Goal: Navigation & Orientation: Find specific page/section

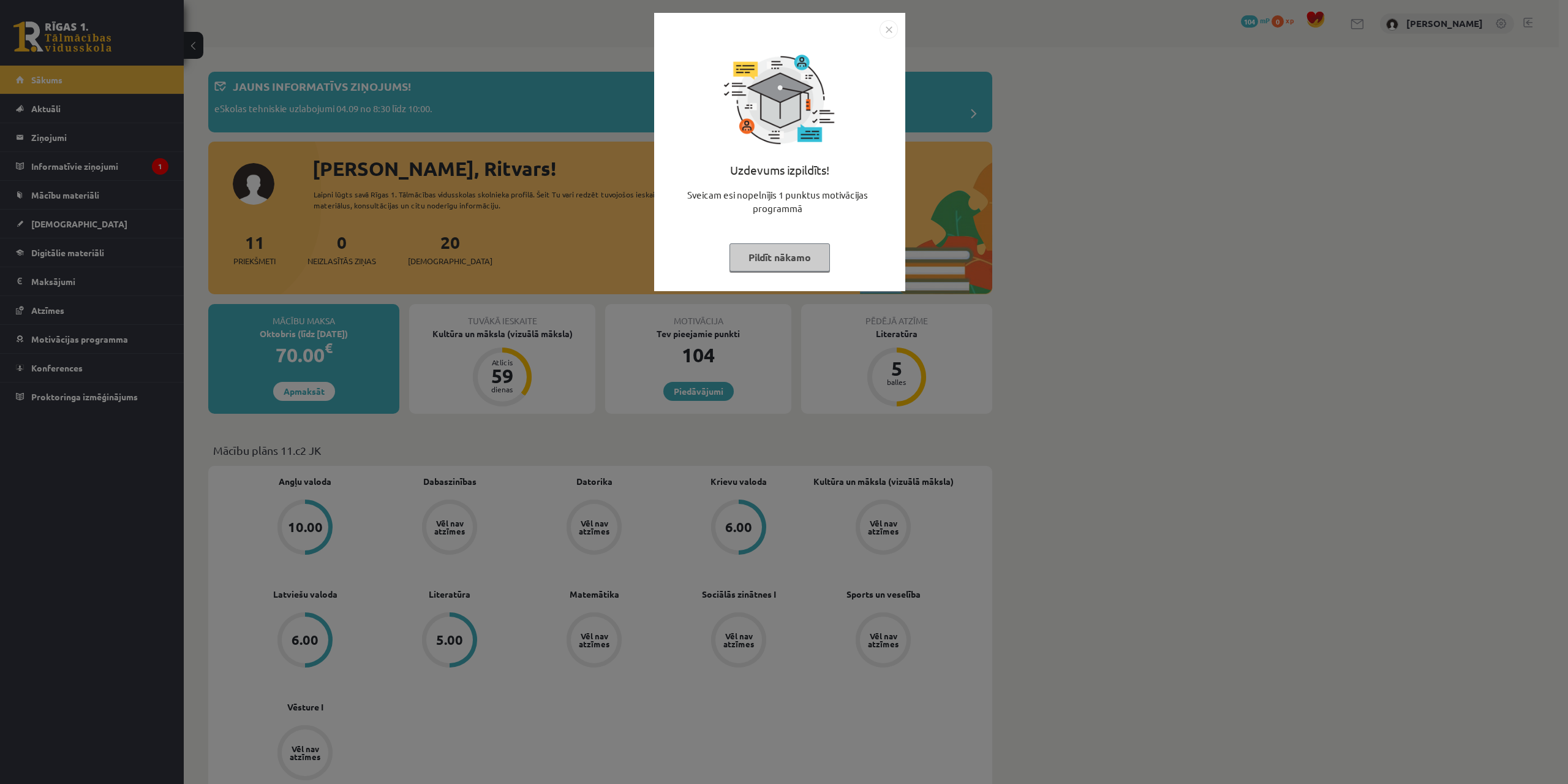
click at [783, 261] on button "Pildīt nākamo" at bounding box center [780, 257] width 101 height 28
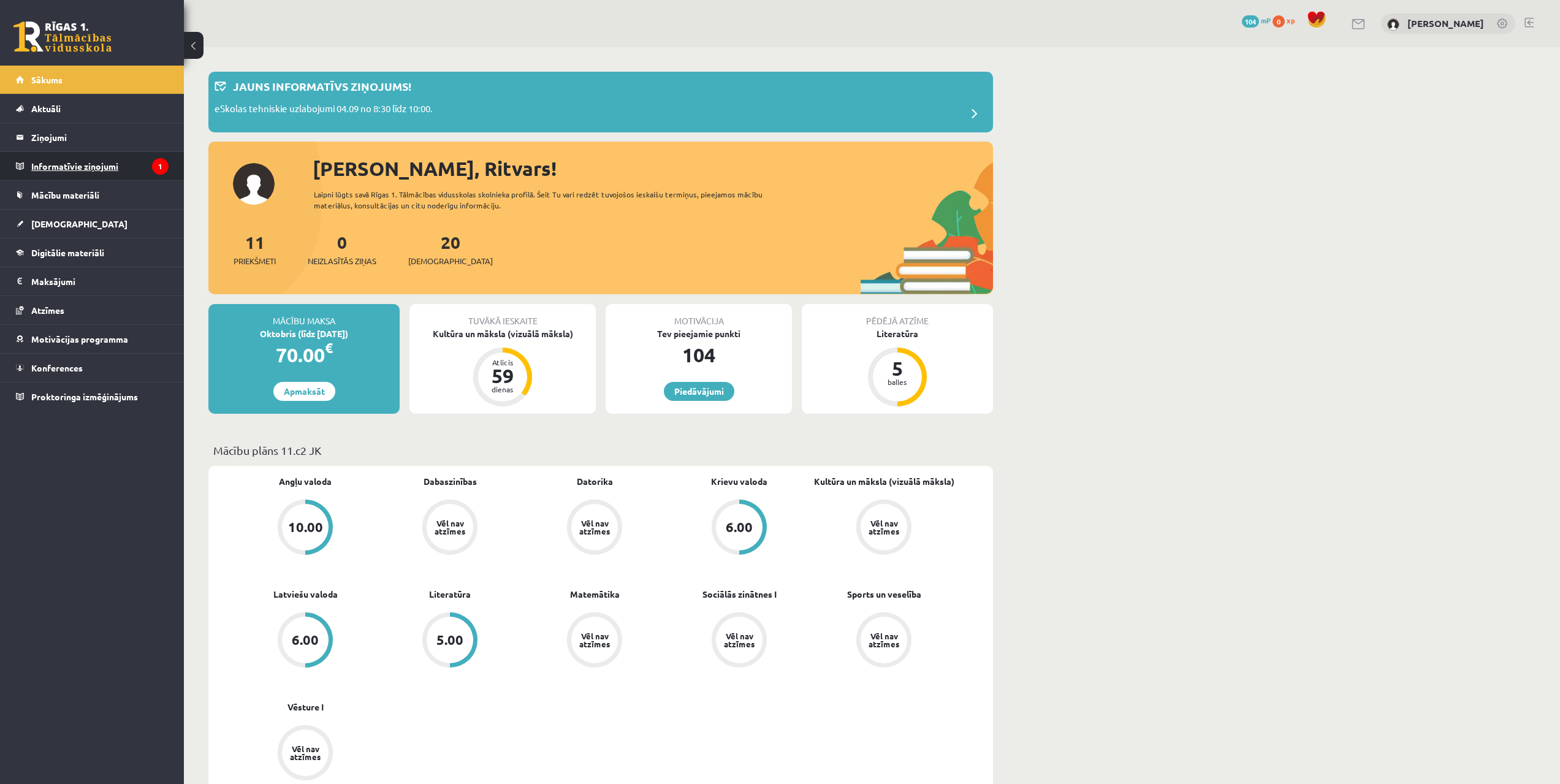
click at [125, 172] on legend "Informatīvie ziņojumi 1" at bounding box center [100, 166] width 137 height 28
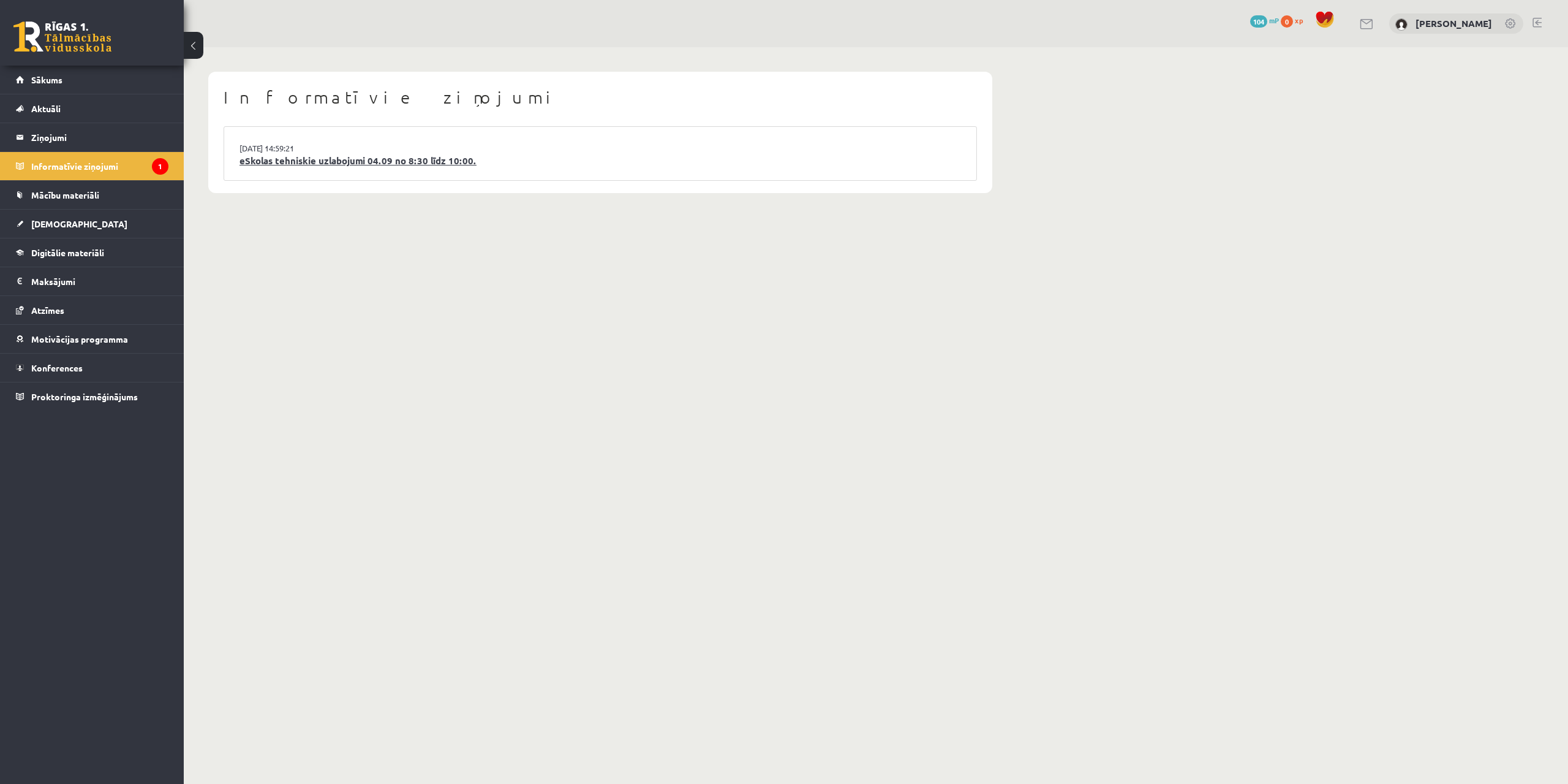
click at [360, 159] on link "eSkolas tehniskie uzlabojumi 04.09 no 8:30 līdz 10:00." at bounding box center [600, 160] width 722 height 14
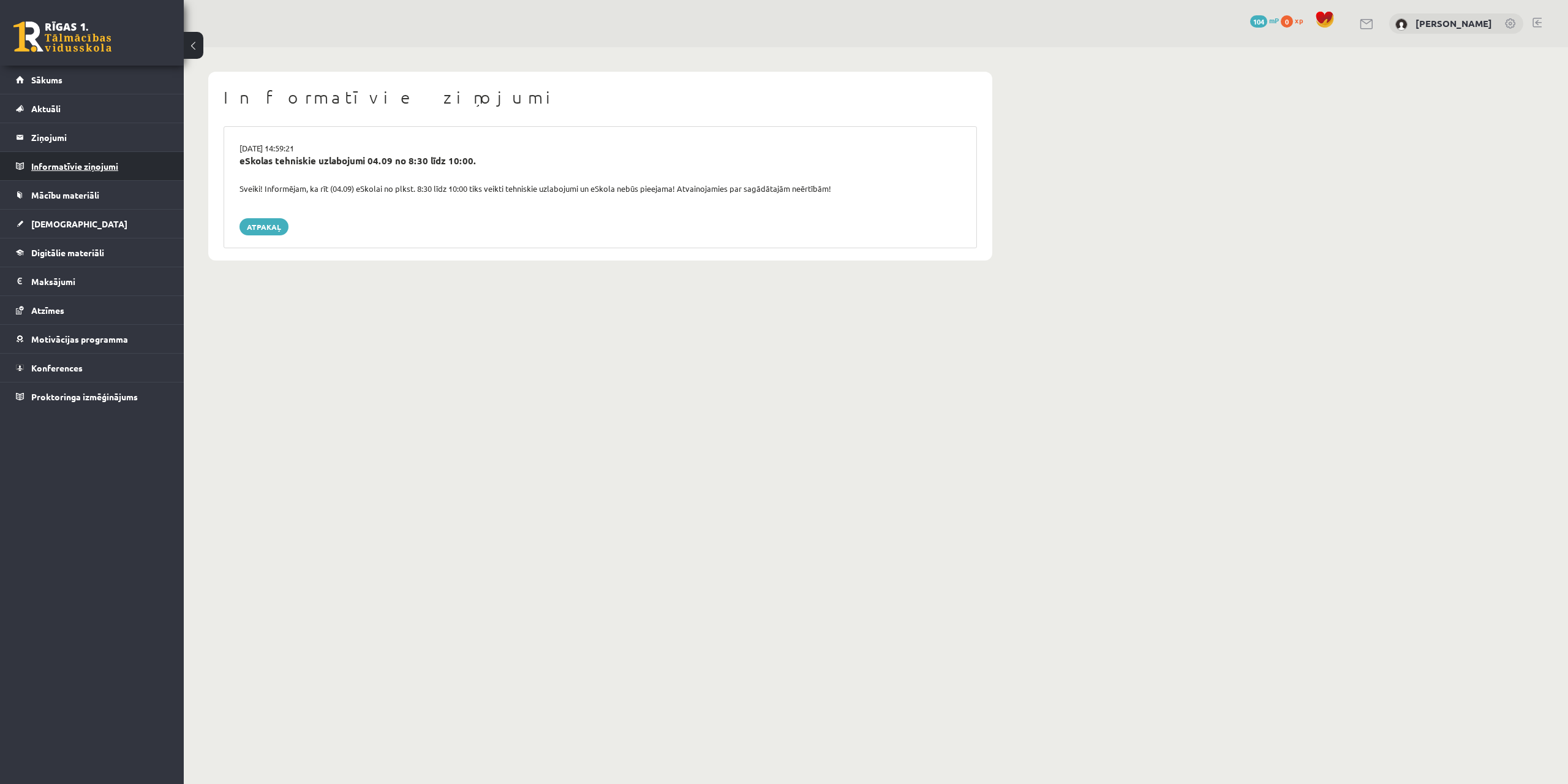
click at [73, 163] on legend "Informatīvie ziņojumi 0" at bounding box center [100, 166] width 137 height 28
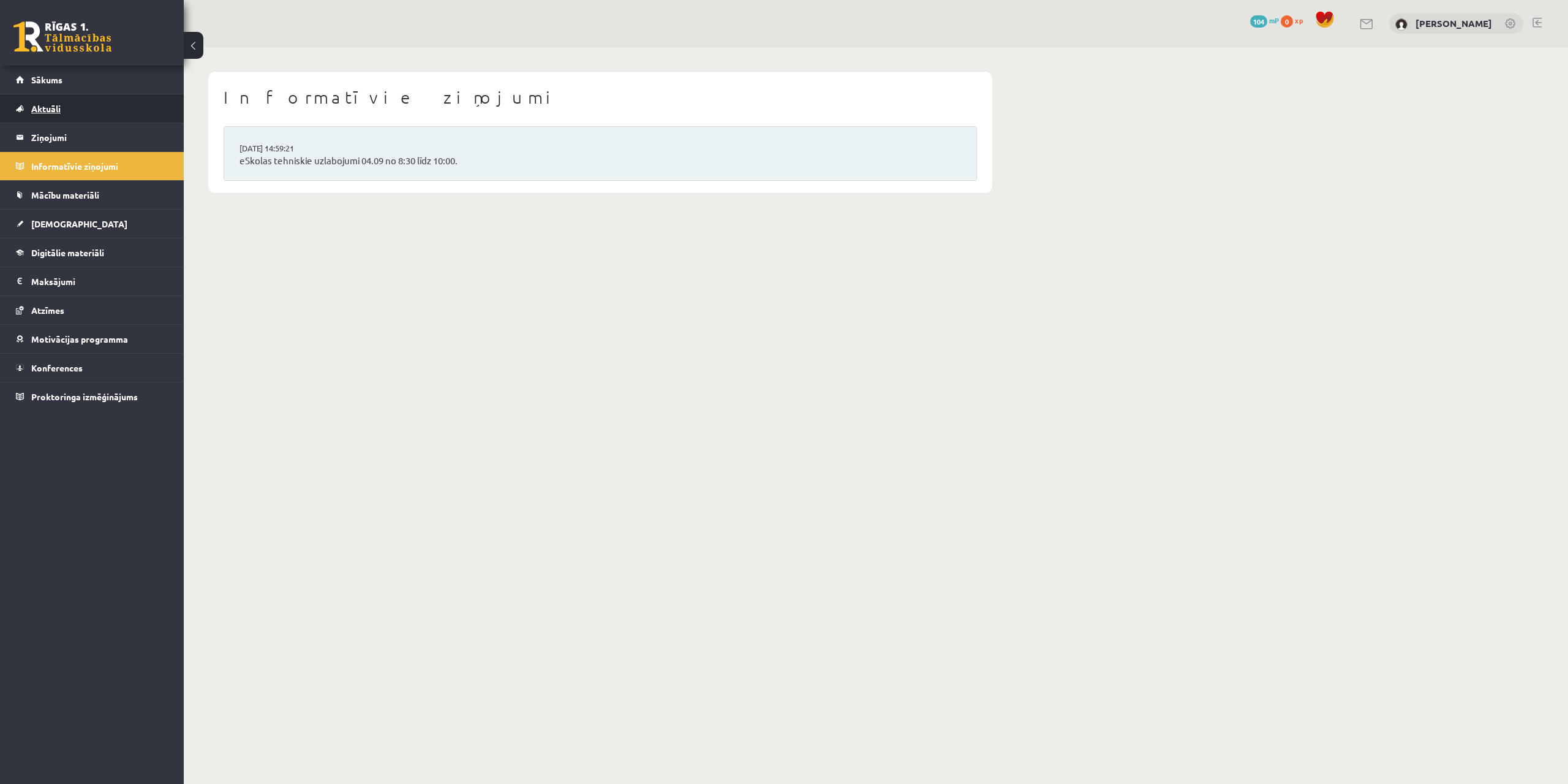
click at [83, 107] on link "Aktuāli" at bounding box center [92, 108] width 152 height 28
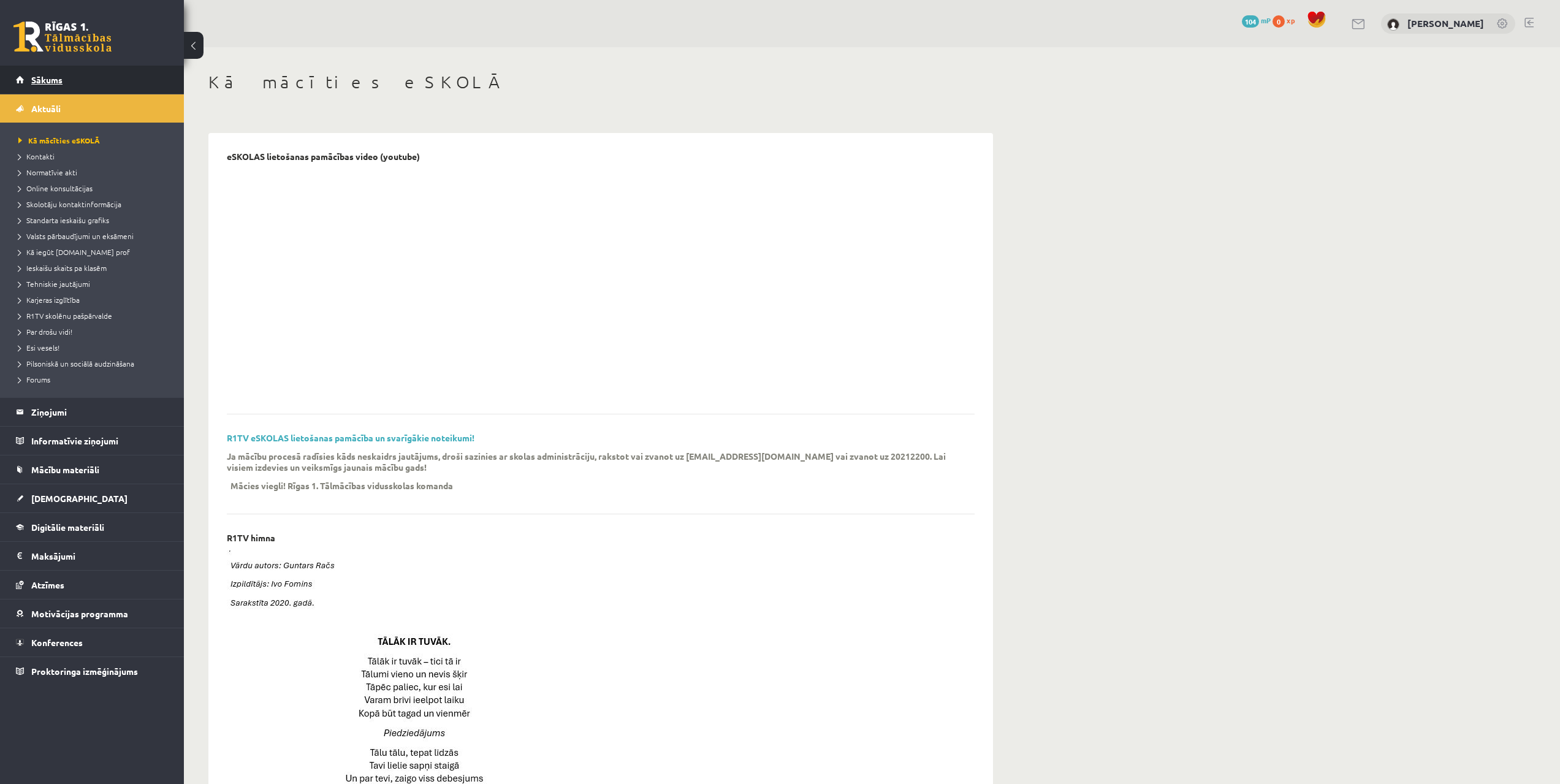
click at [64, 73] on link "Sākums" at bounding box center [92, 79] width 152 height 28
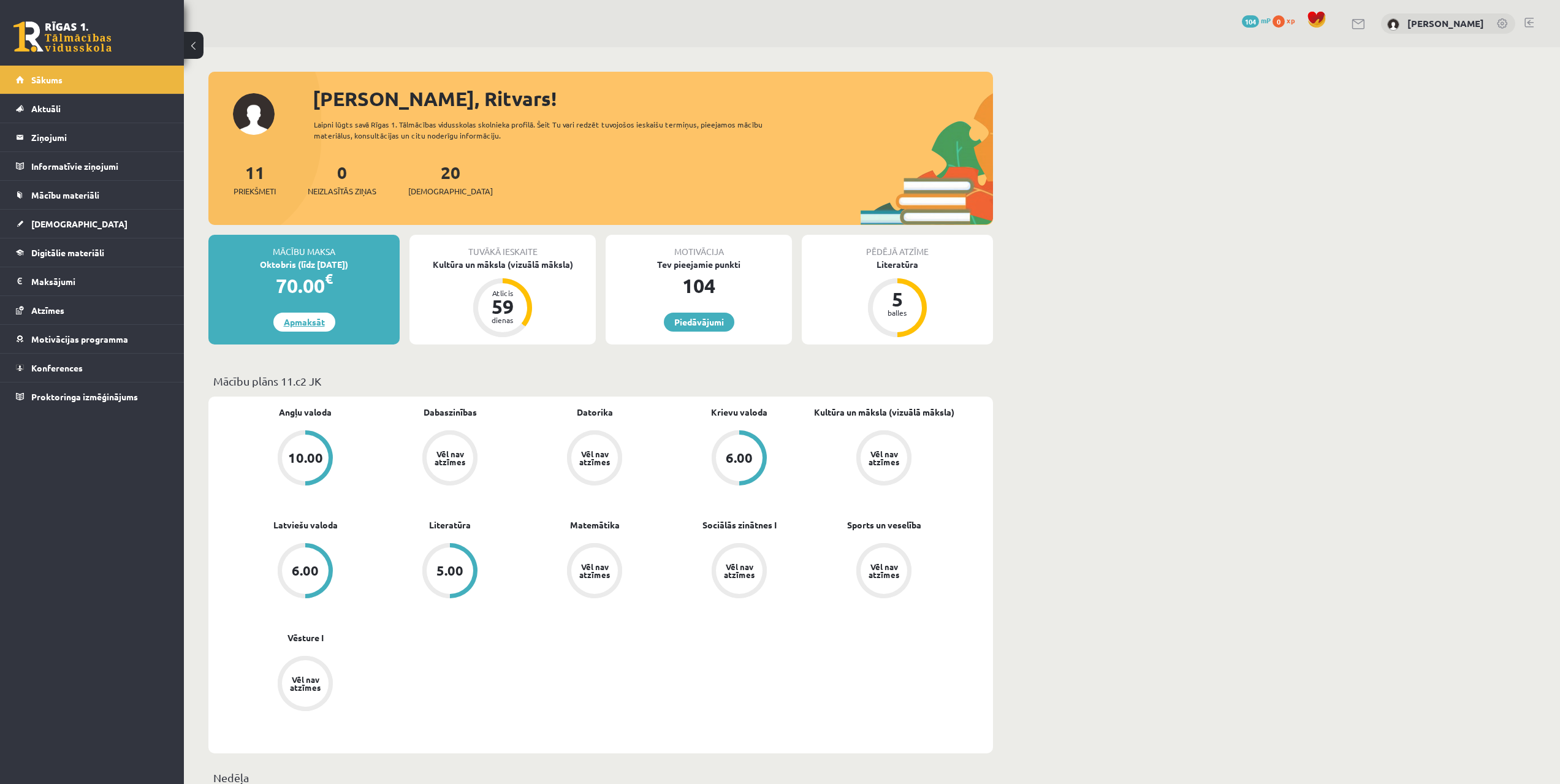
click at [308, 324] on link "Apmaksāt" at bounding box center [304, 322] width 62 height 19
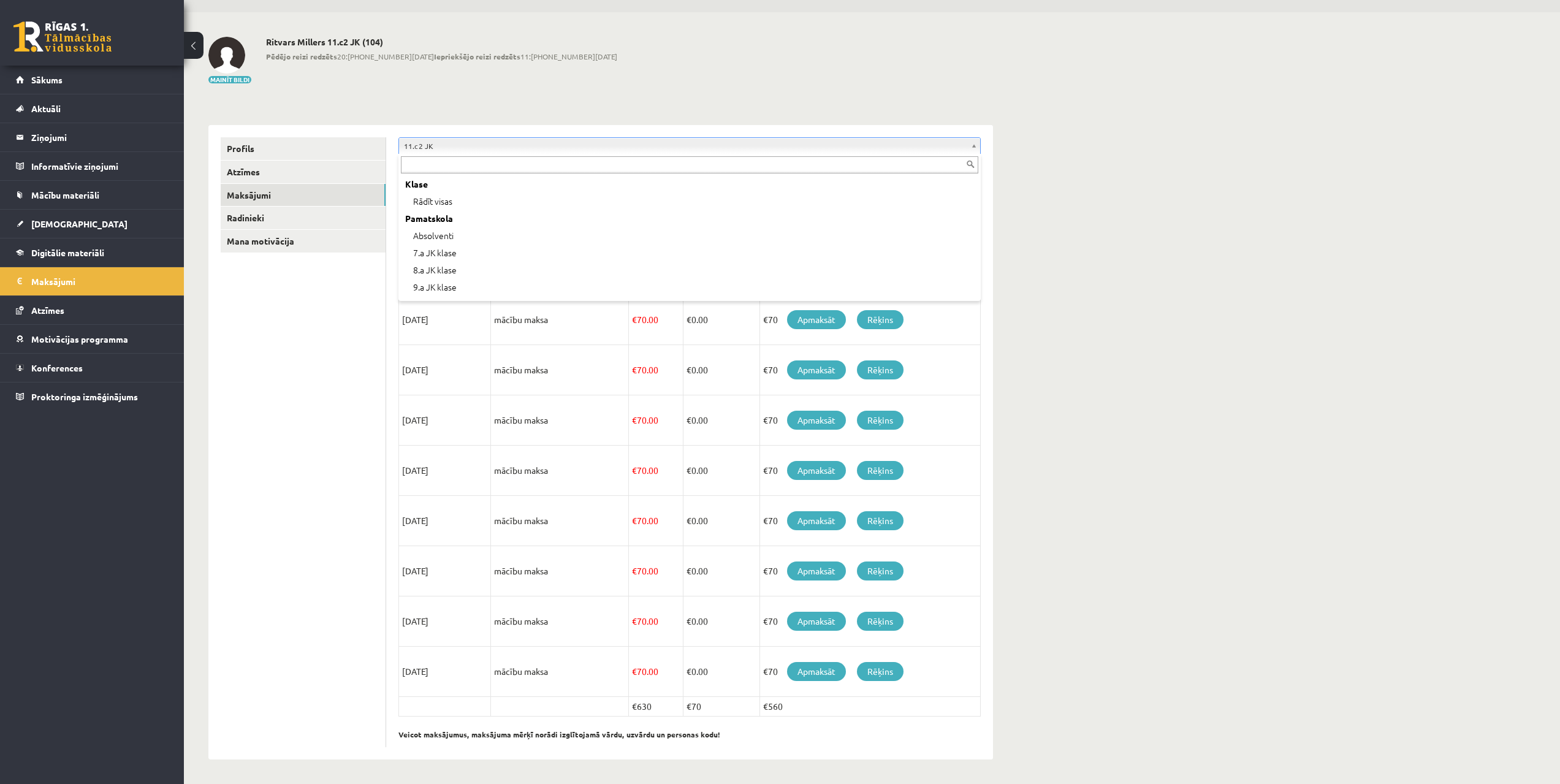
scroll to position [289, 0]
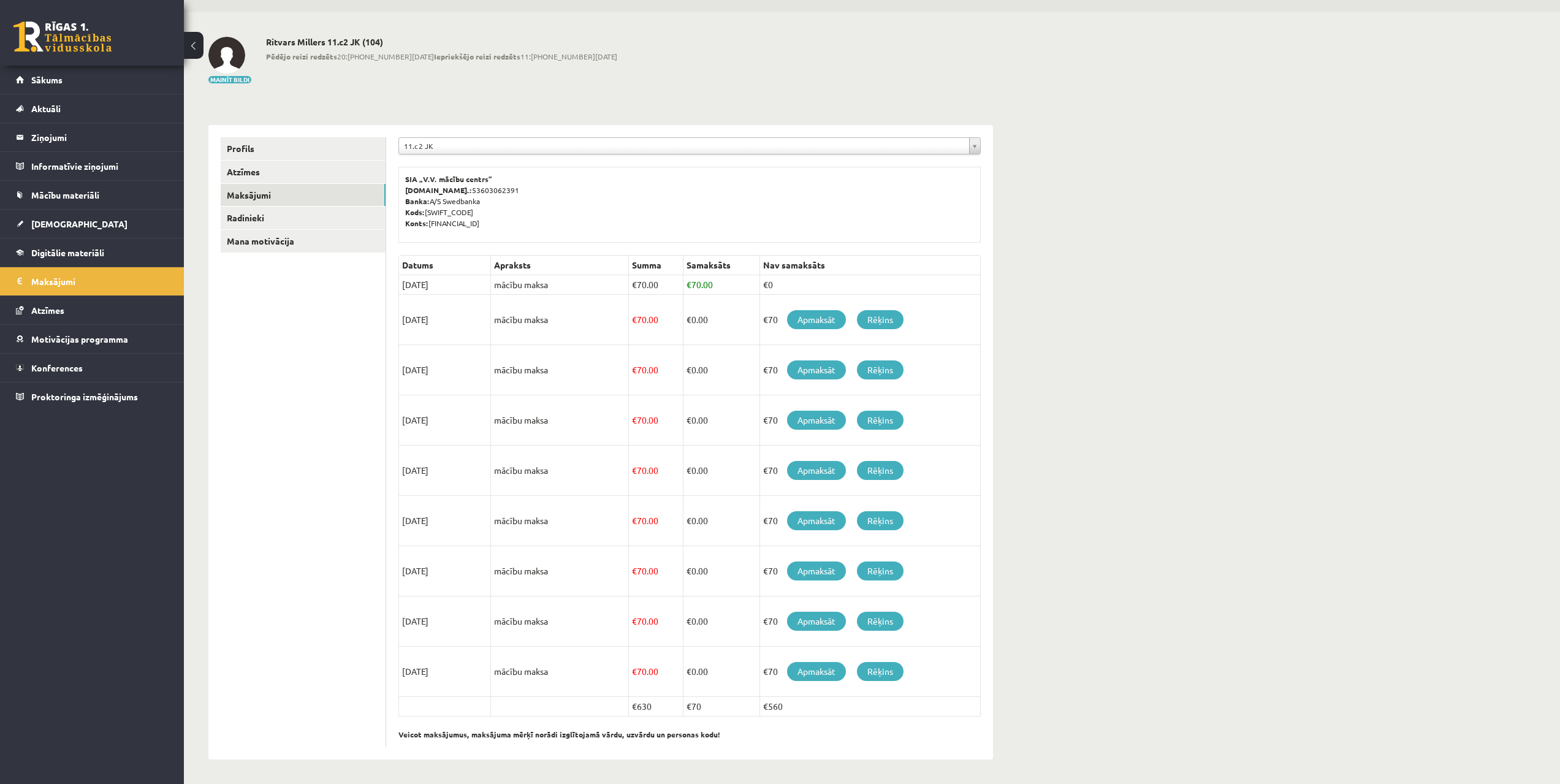
click at [272, 620] on ul "Profils Atzīmes Maksājumi Radinieki Mana motivācija" at bounding box center [303, 442] width 165 height 610
click at [77, 89] on link "Sākums" at bounding box center [92, 79] width 152 height 28
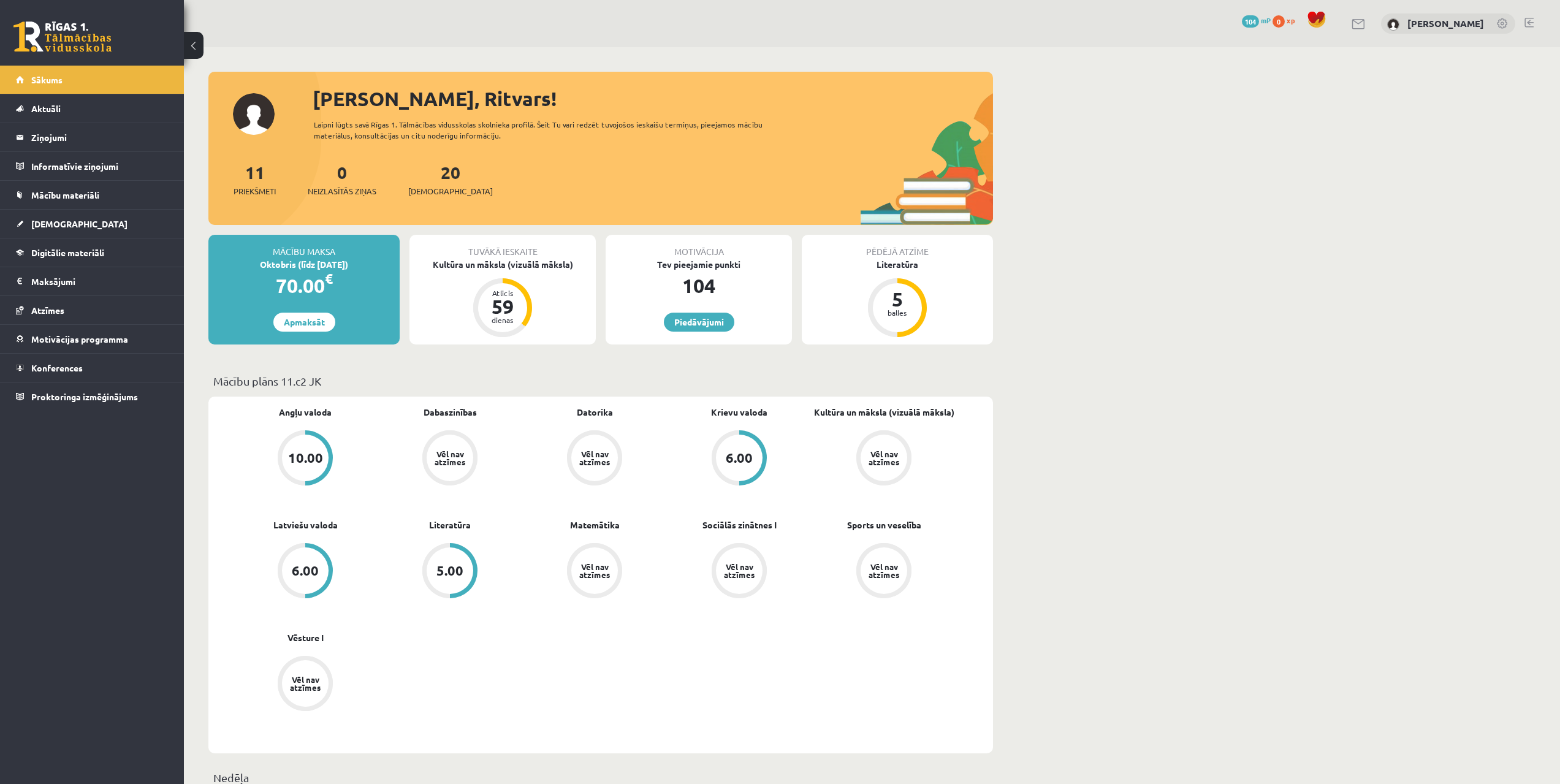
click at [322, 475] on div "10.00" at bounding box center [305, 458] width 55 height 55
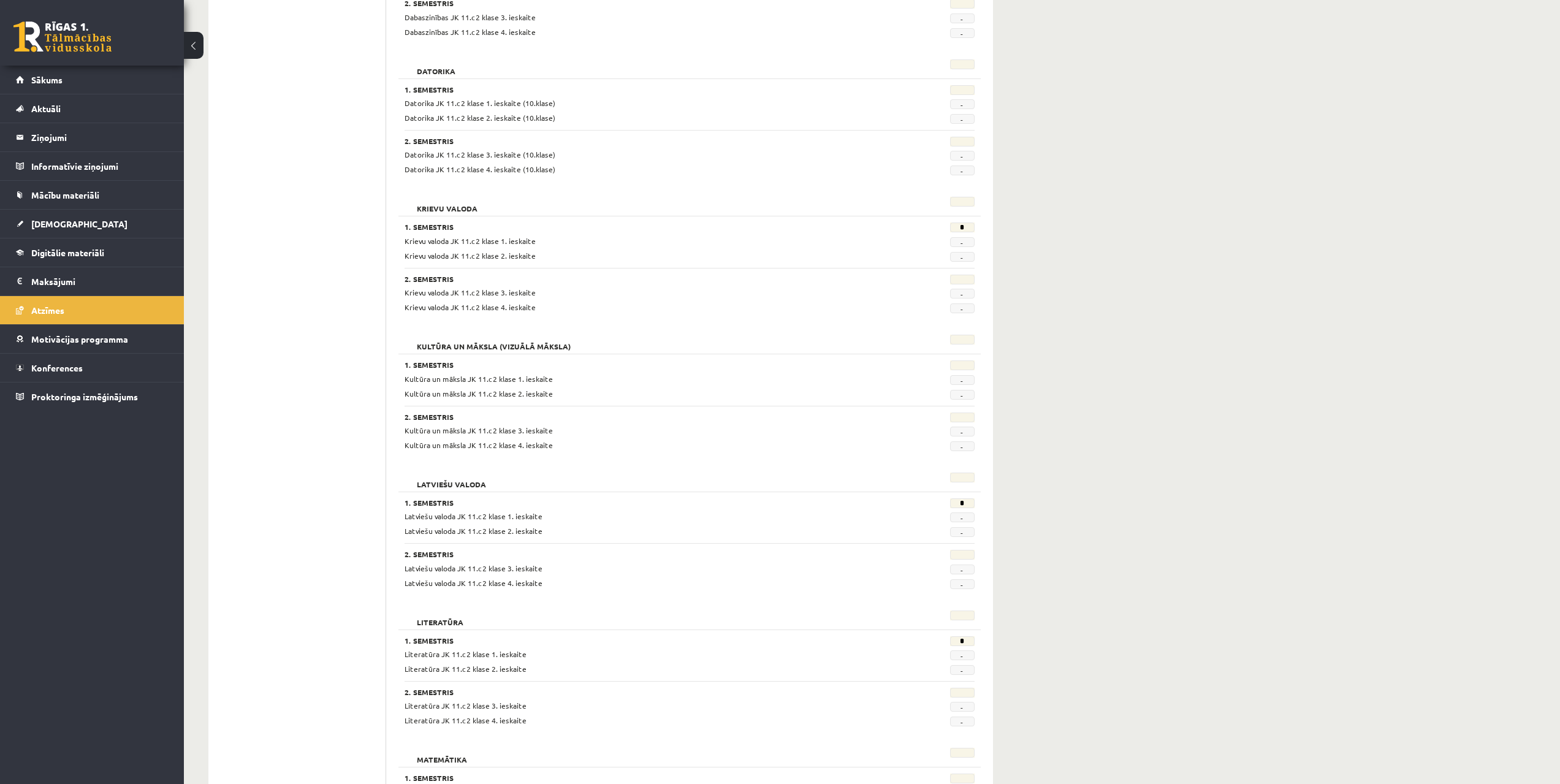
scroll to position [736, 0]
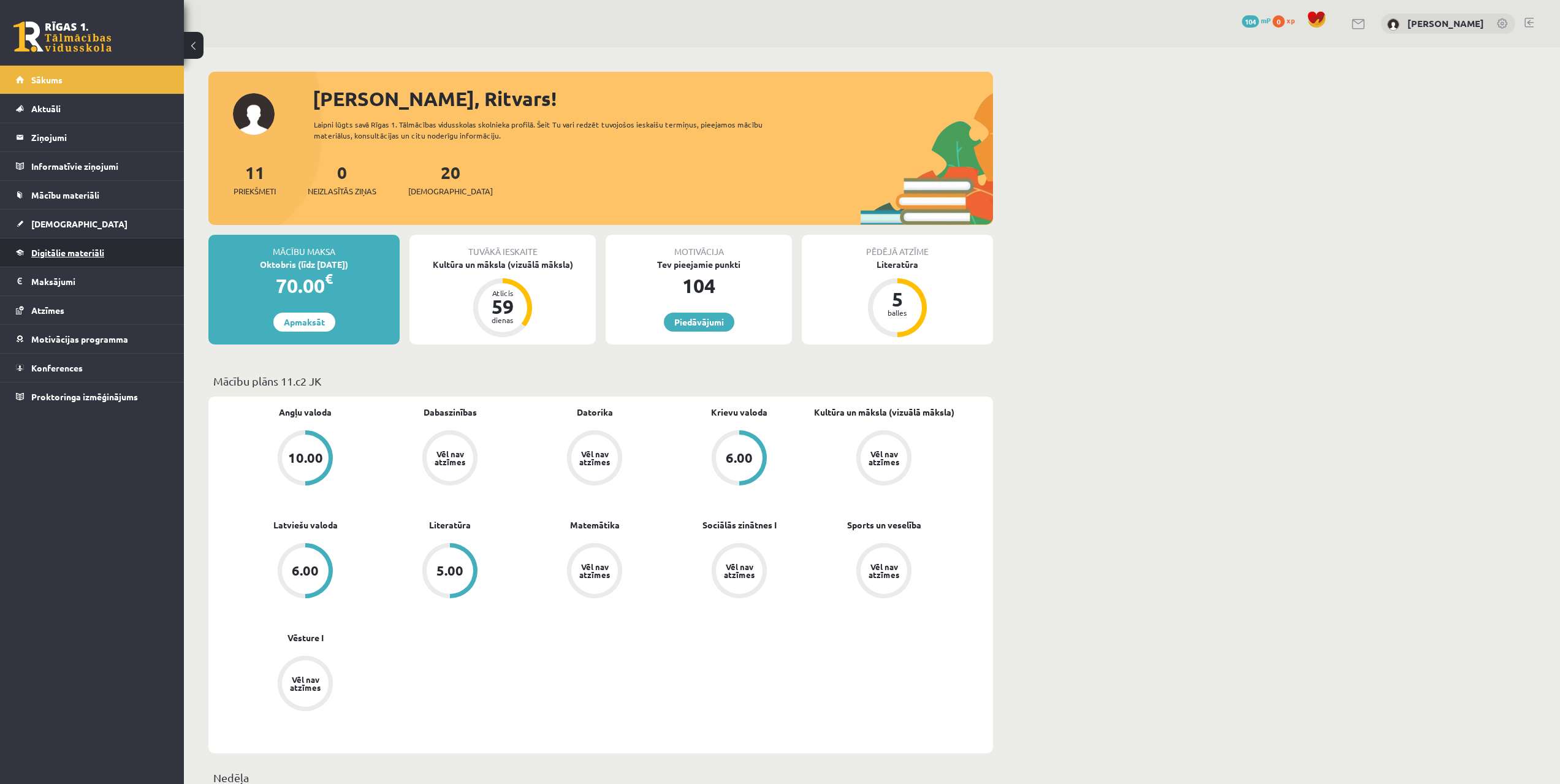
click at [100, 259] on link "Digitālie materiāli" at bounding box center [92, 252] width 152 height 28
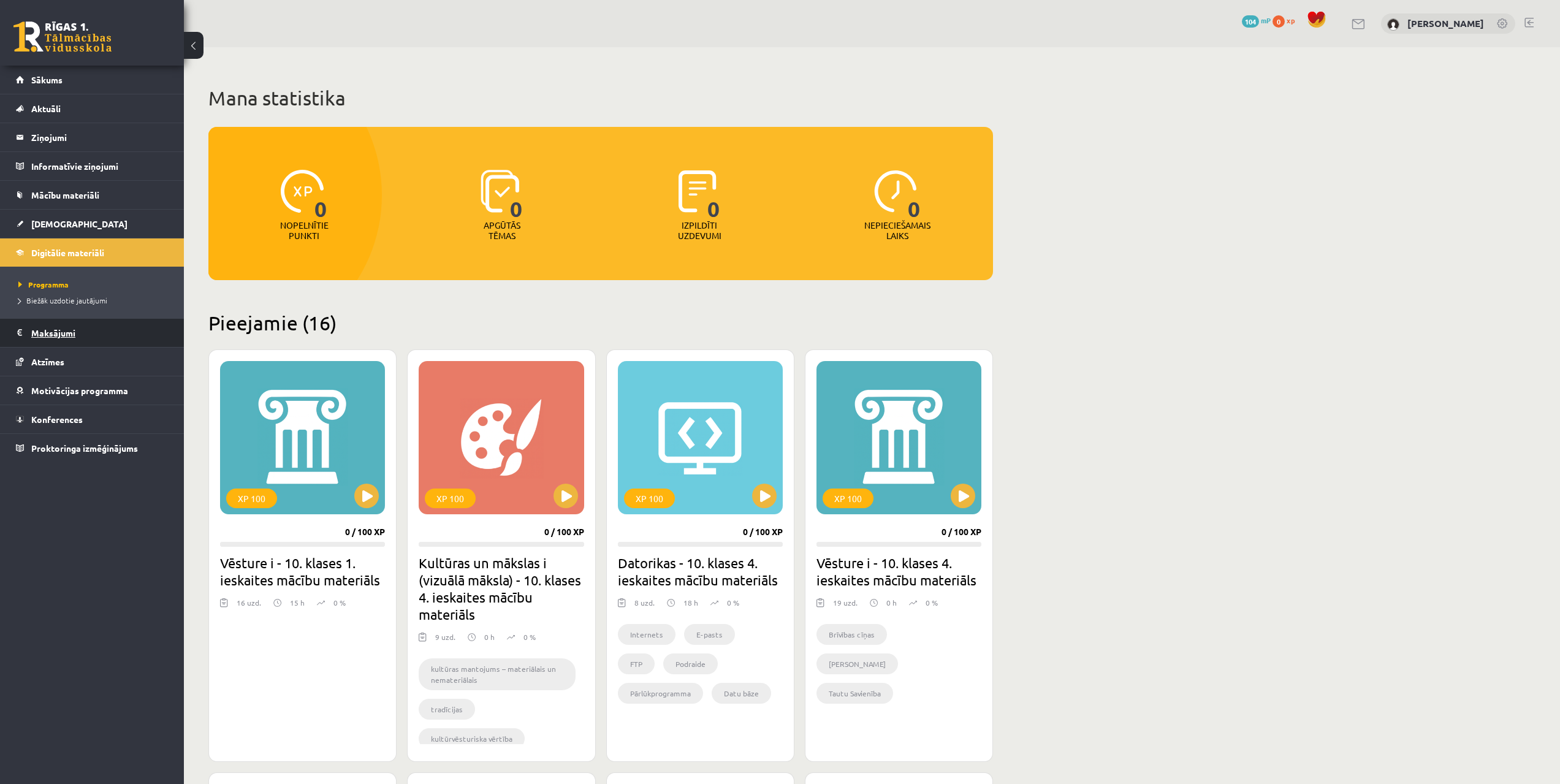
click at [93, 332] on legend "Maksājumi 0" at bounding box center [100, 332] width 137 height 28
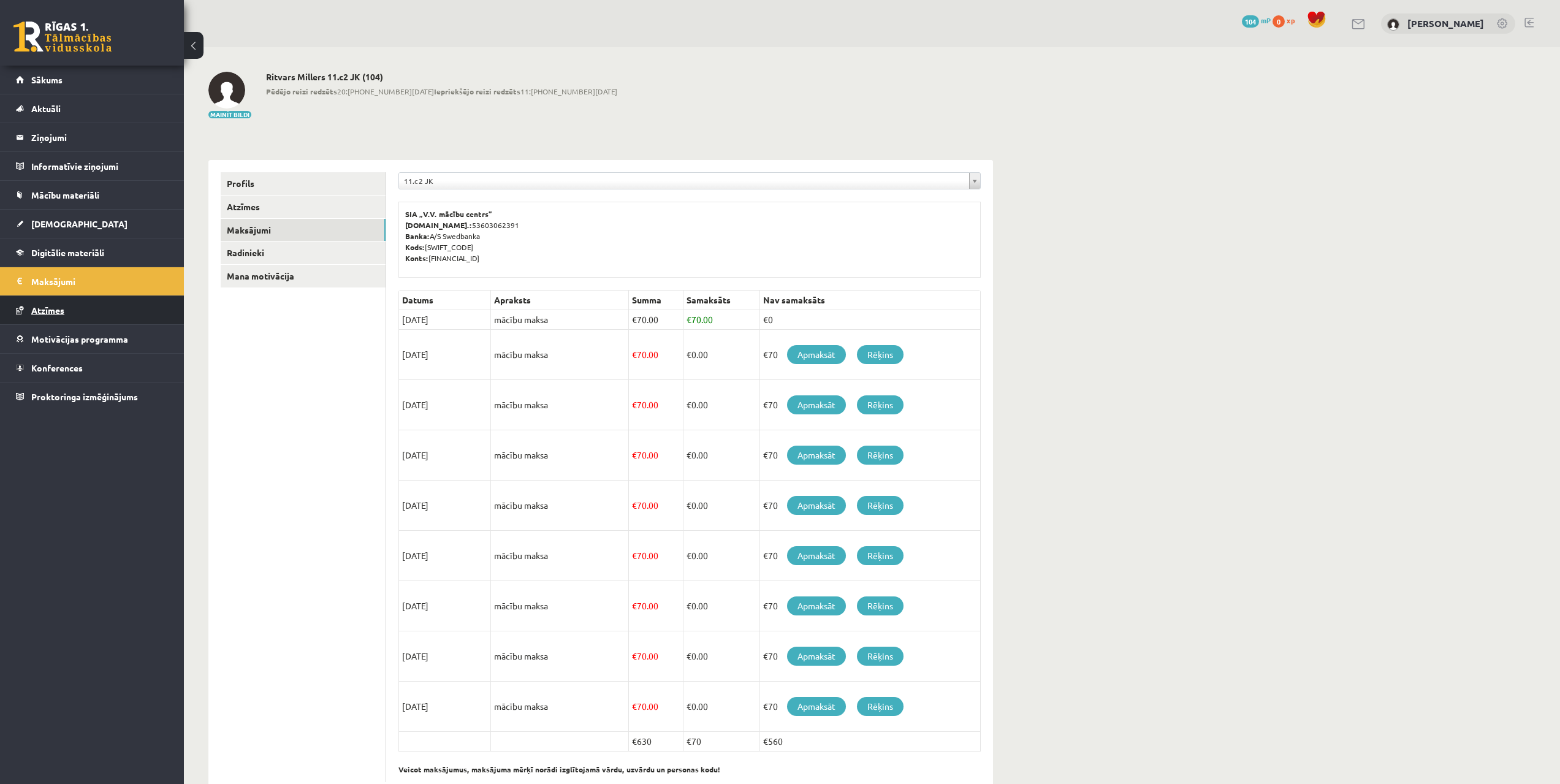
click at [87, 309] on link "Atzīmes" at bounding box center [92, 309] width 152 height 28
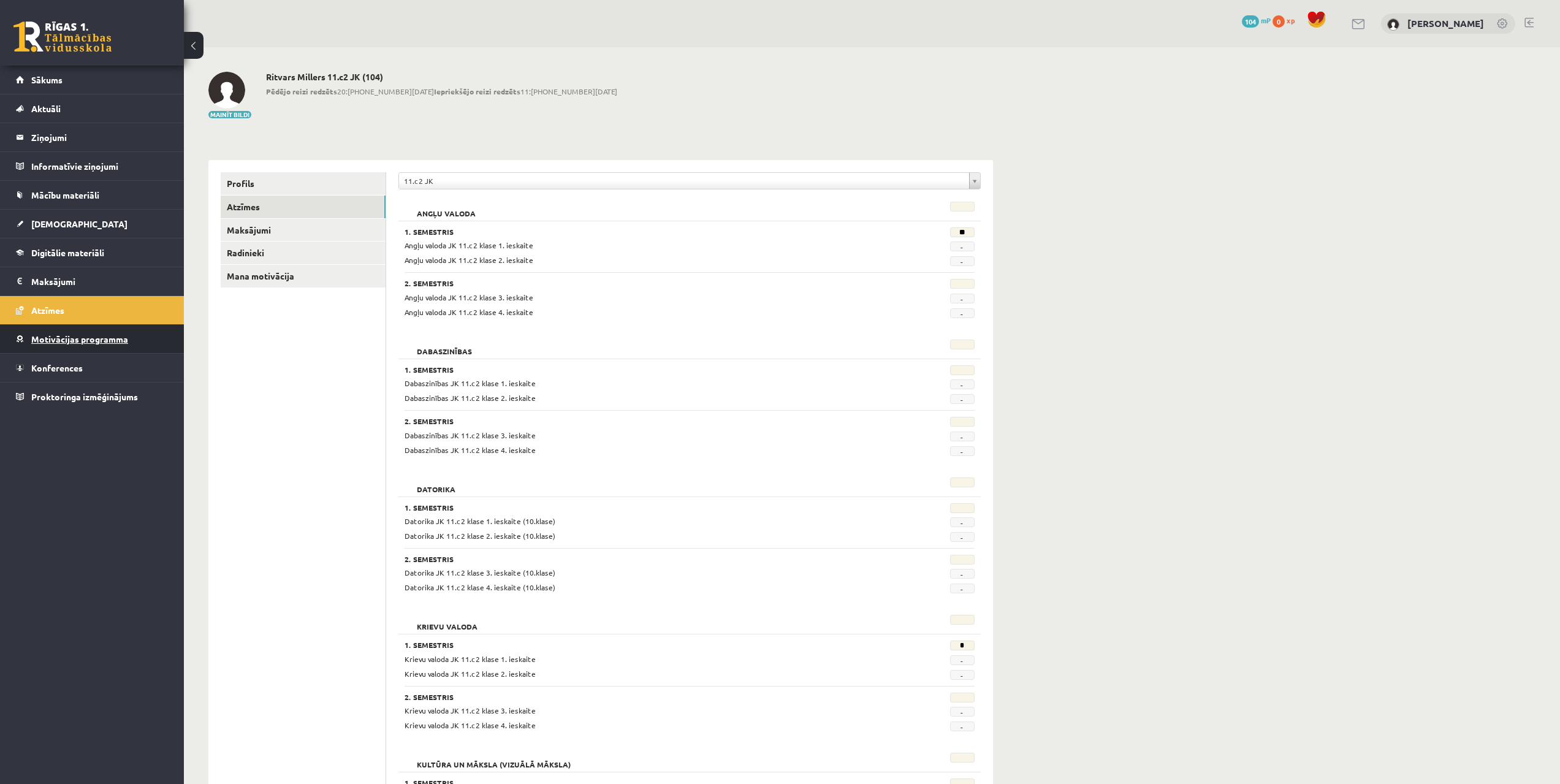
click at [102, 332] on link "Motivācijas programma" at bounding box center [92, 338] width 152 height 28
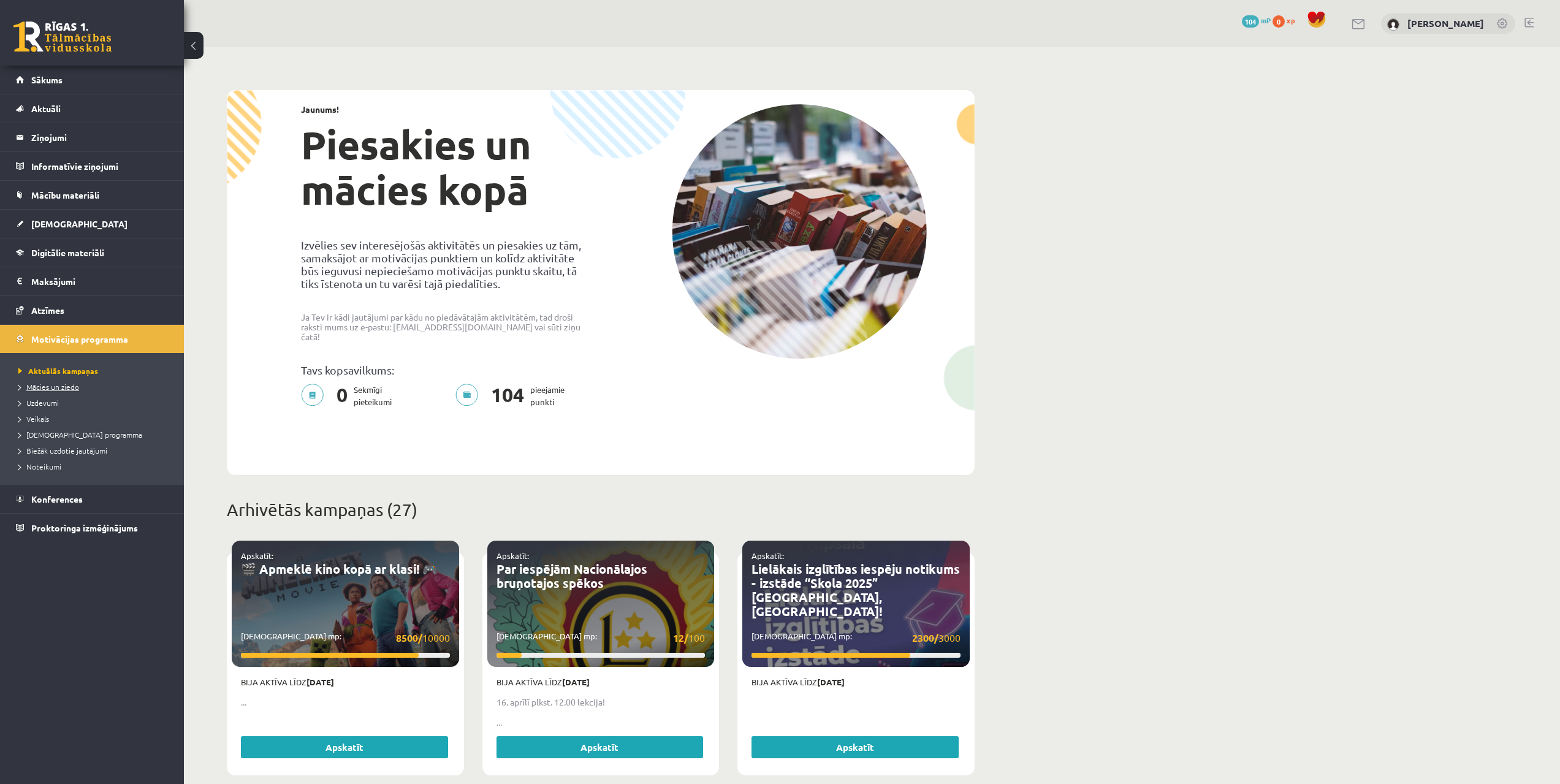
click at [68, 386] on span "Mācies un ziedo" at bounding box center [48, 387] width 60 height 10
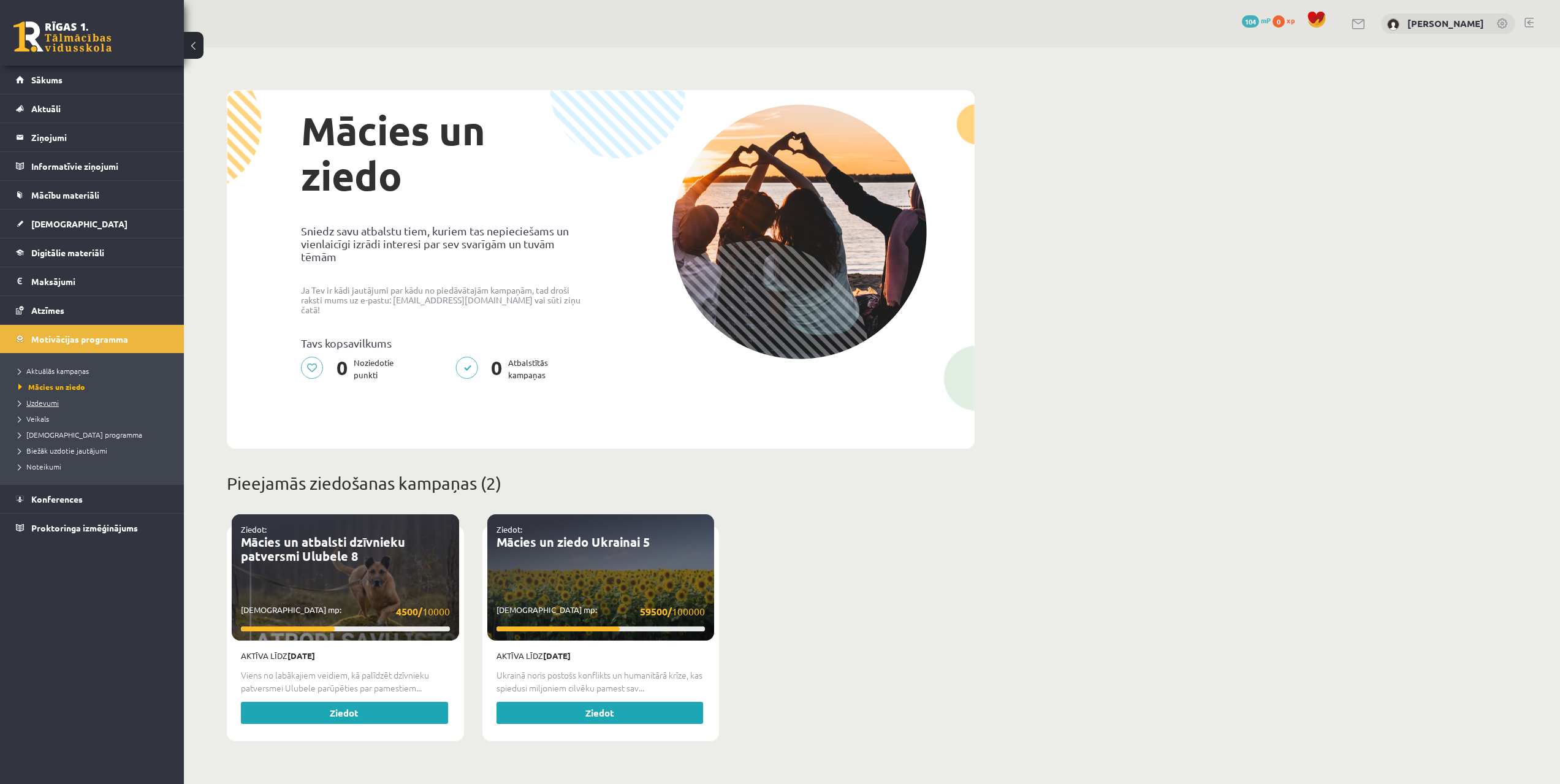
click at [69, 400] on link "Uzdevumi" at bounding box center [95, 403] width 153 height 11
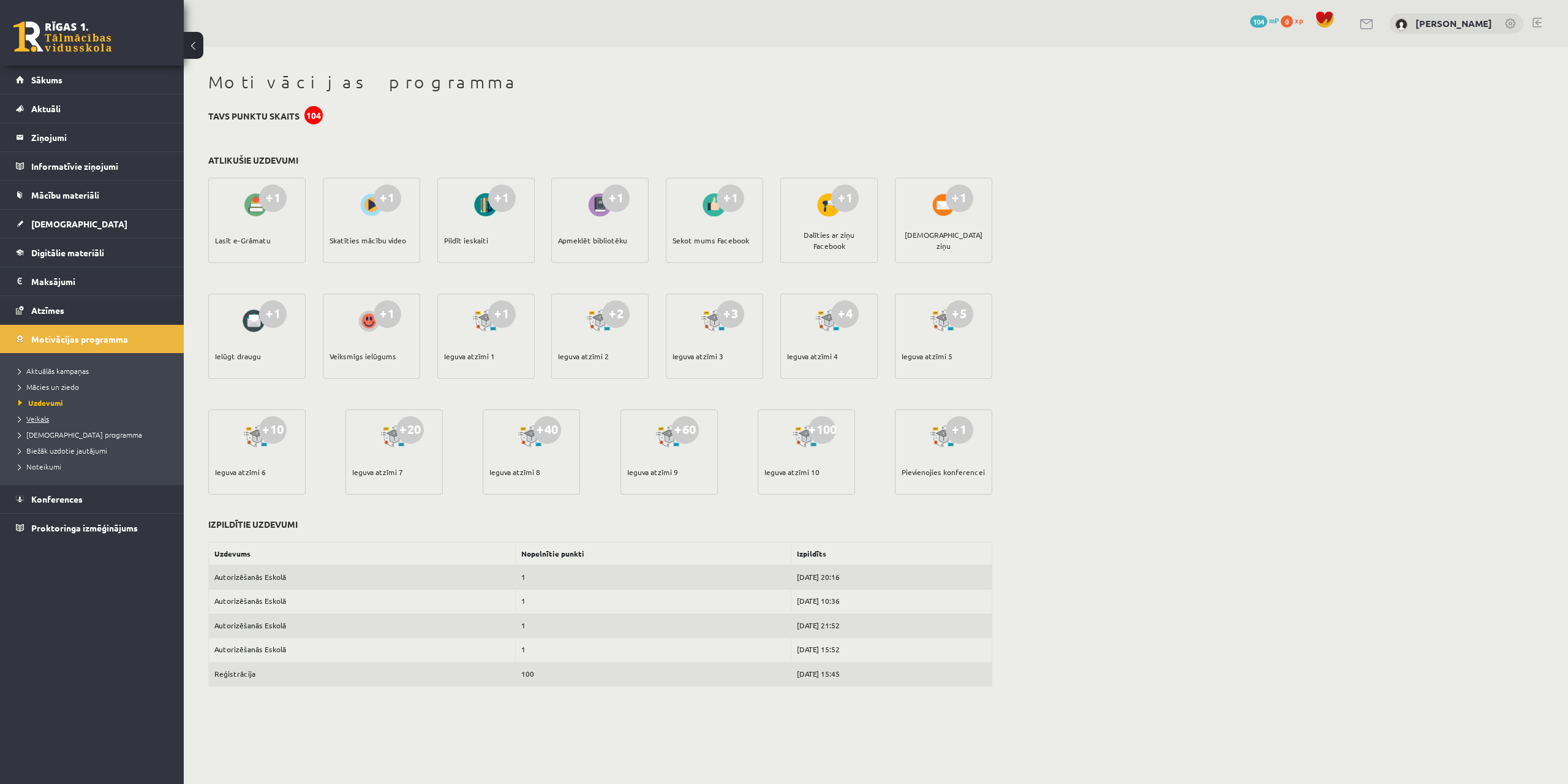
click at [45, 418] on span "Veikals" at bounding box center [34, 418] width 31 height 10
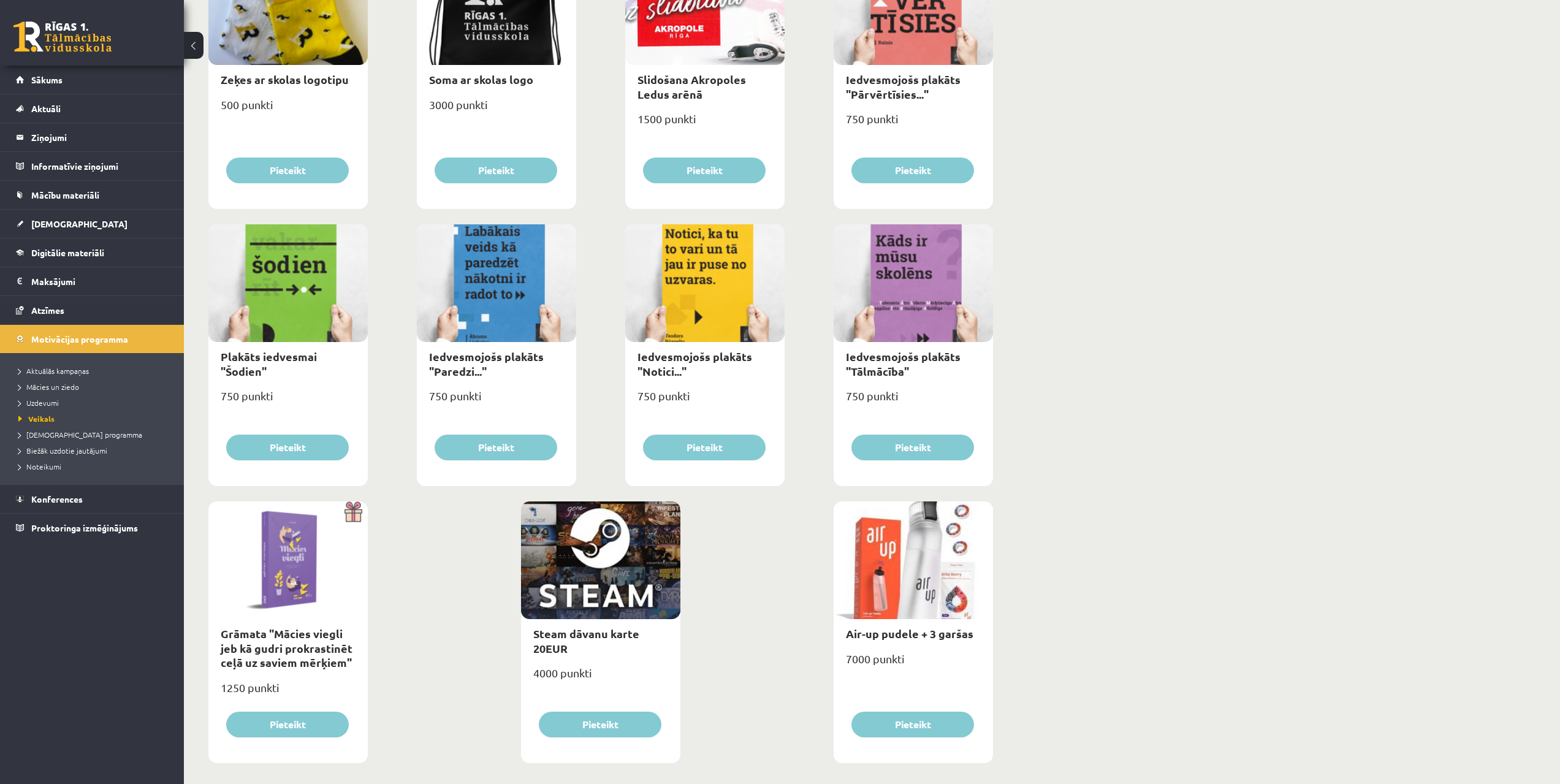
scroll to position [1099, 0]
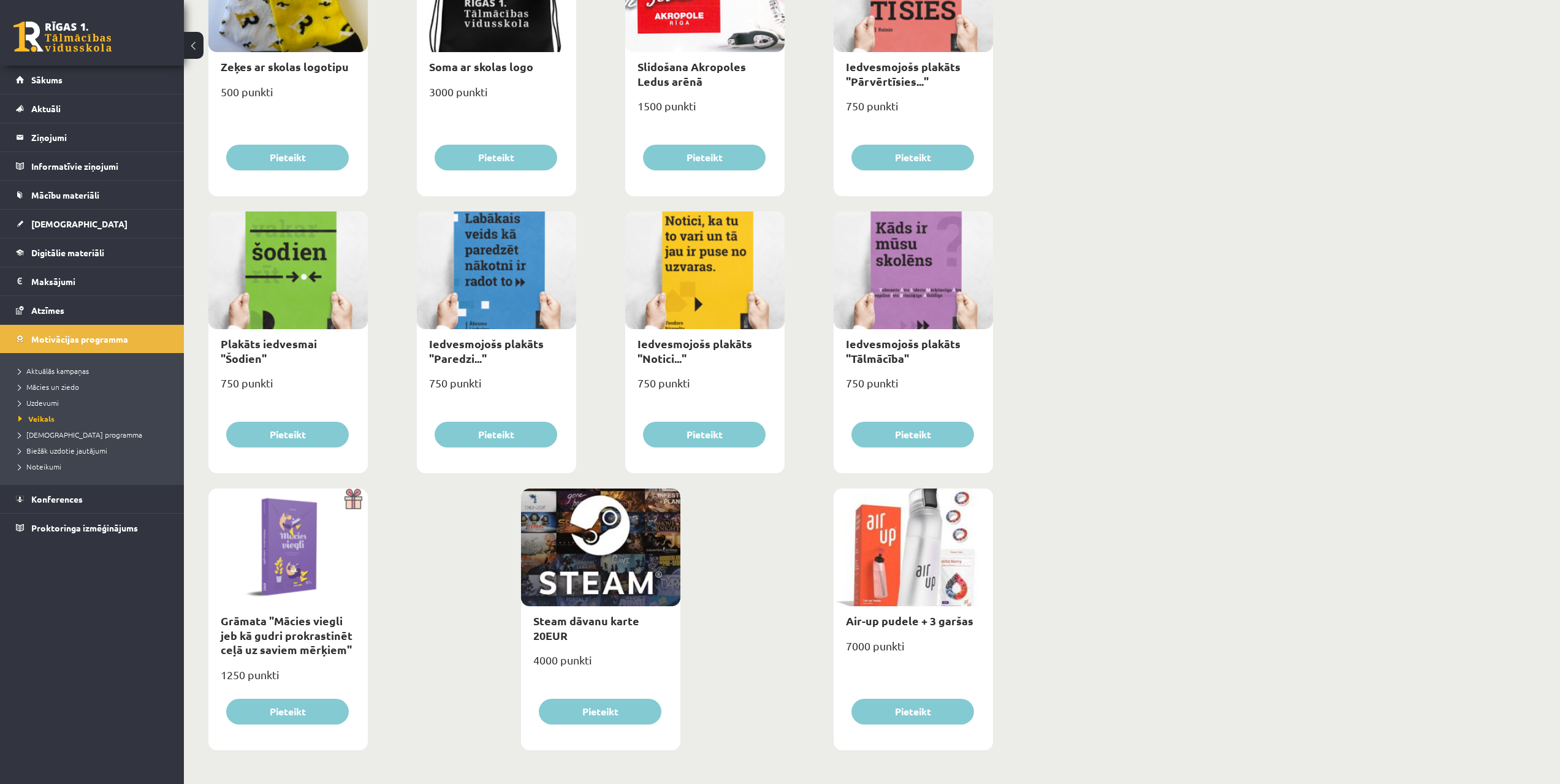
click at [92, 427] on li "[DEMOGRAPHIC_DATA] programma" at bounding box center [95, 434] width 153 height 16
click at [91, 431] on span "[DEMOGRAPHIC_DATA] programma" at bounding box center [86, 434] width 135 height 10
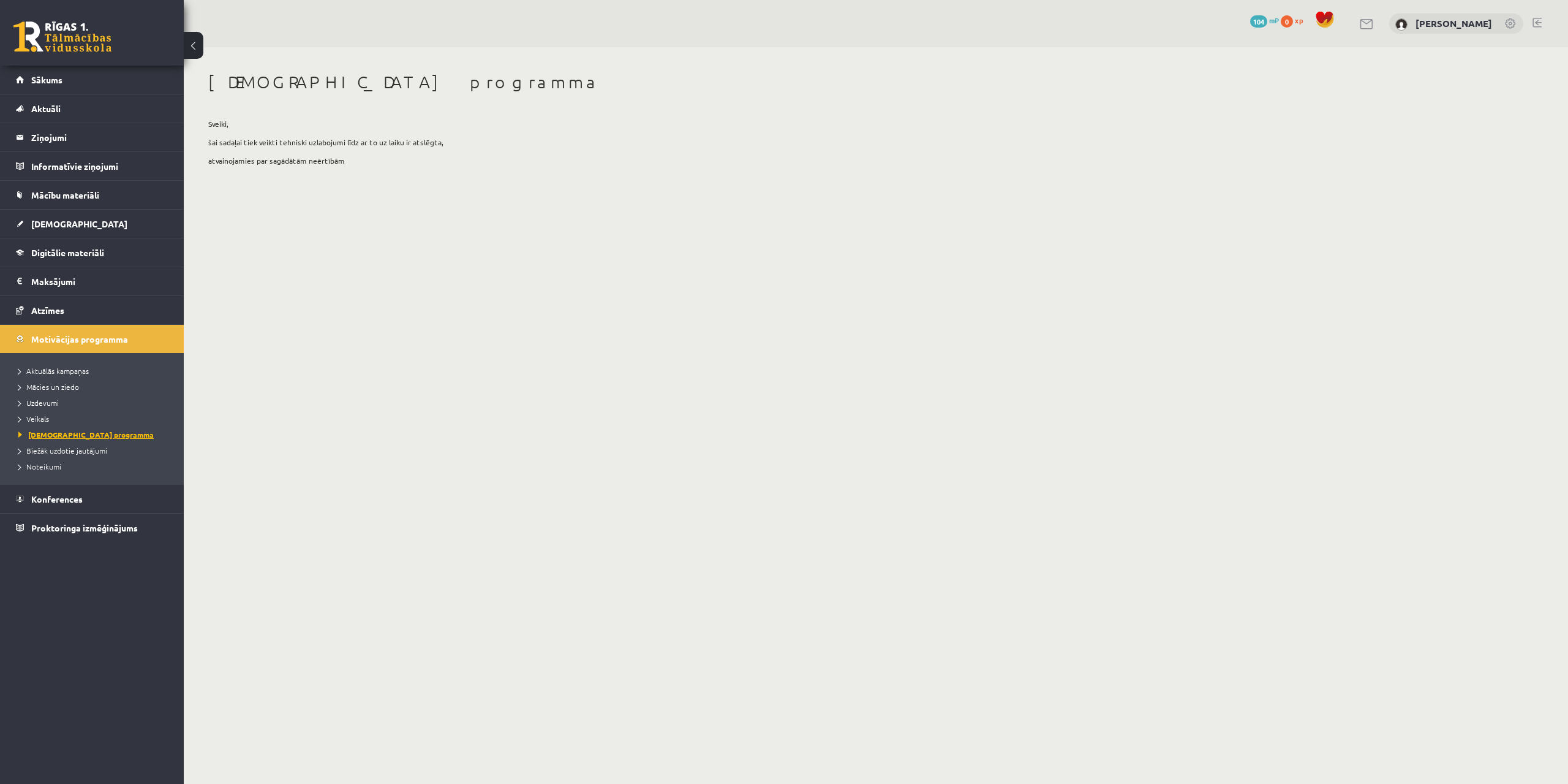
click at [96, 439] on link "[DEMOGRAPHIC_DATA] programma" at bounding box center [95, 434] width 153 height 11
click at [98, 449] on span "Biežāk uzdotie jautājumi" at bounding box center [63, 450] width 89 height 10
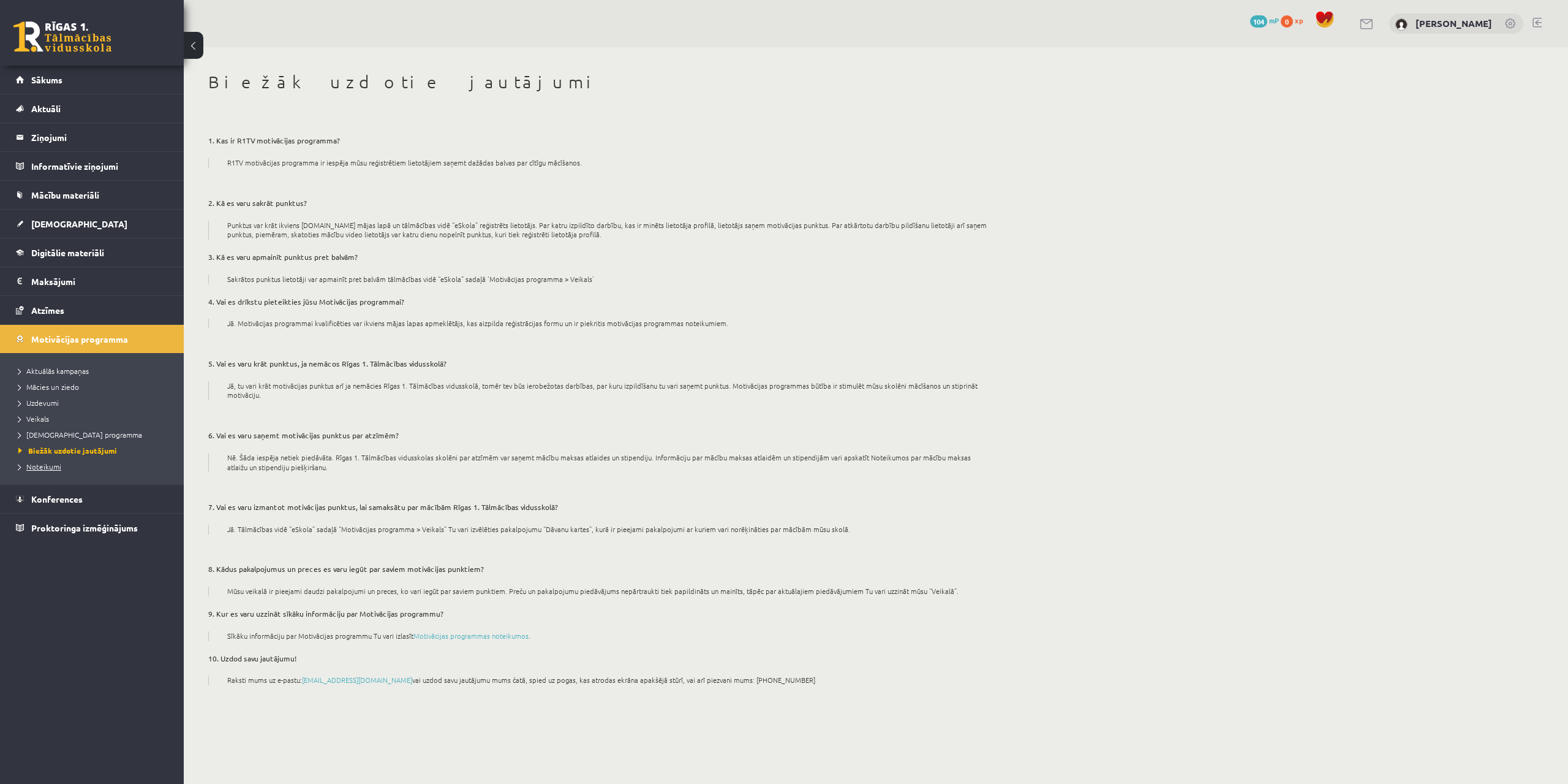
click at [68, 467] on link "Noteikumi" at bounding box center [95, 467] width 153 height 11
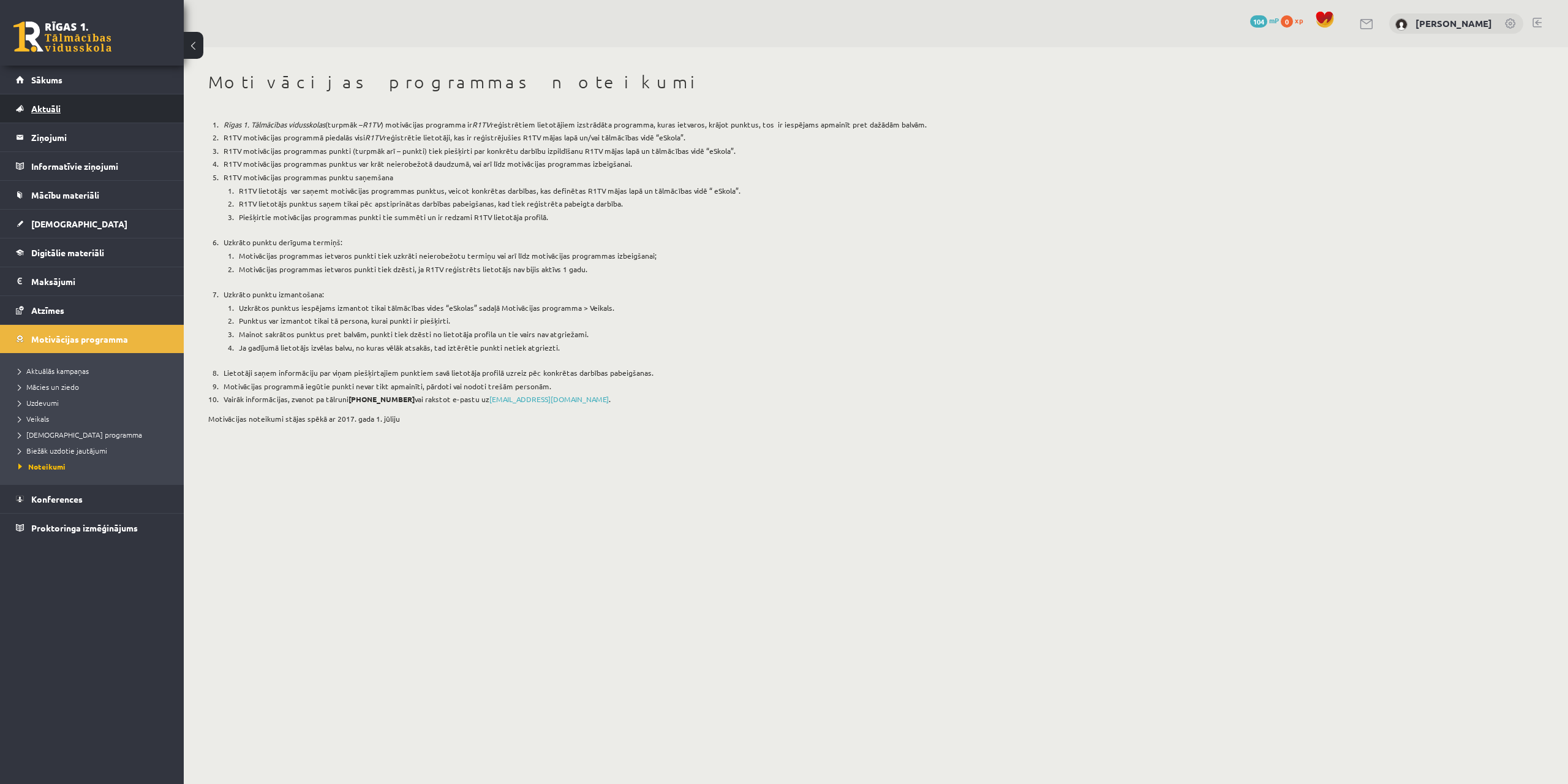
click at [71, 99] on link "Aktuāli" at bounding box center [92, 108] width 152 height 28
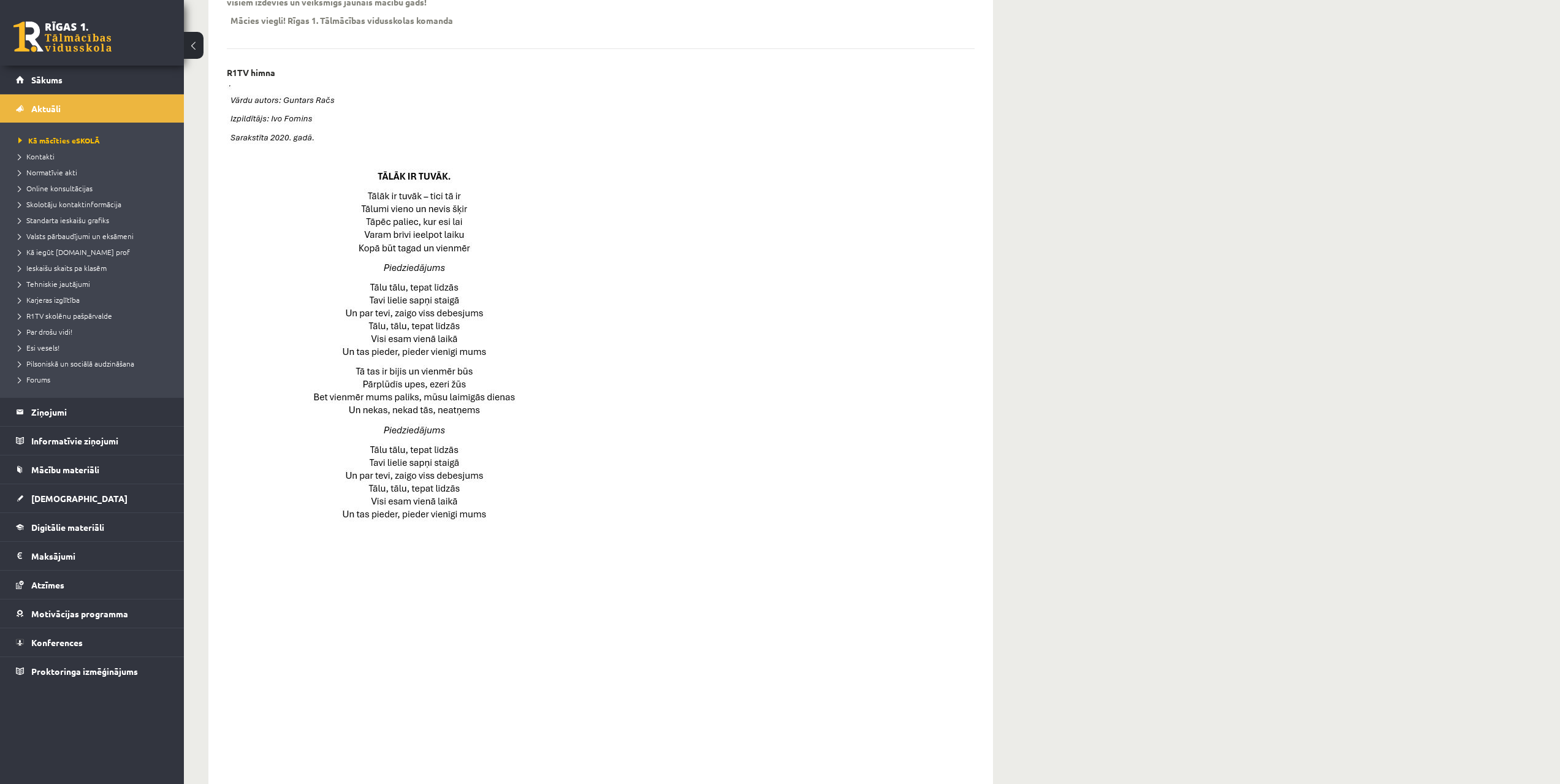
scroll to position [551, 0]
